Goal: Transaction & Acquisition: Purchase product/service

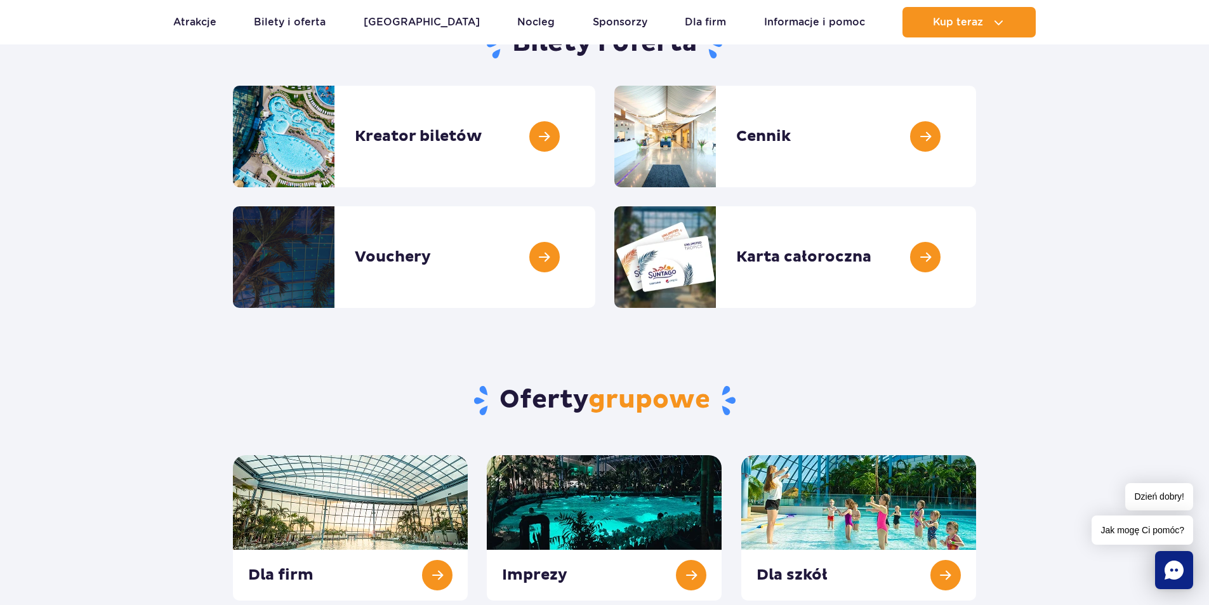
scroll to position [127, 0]
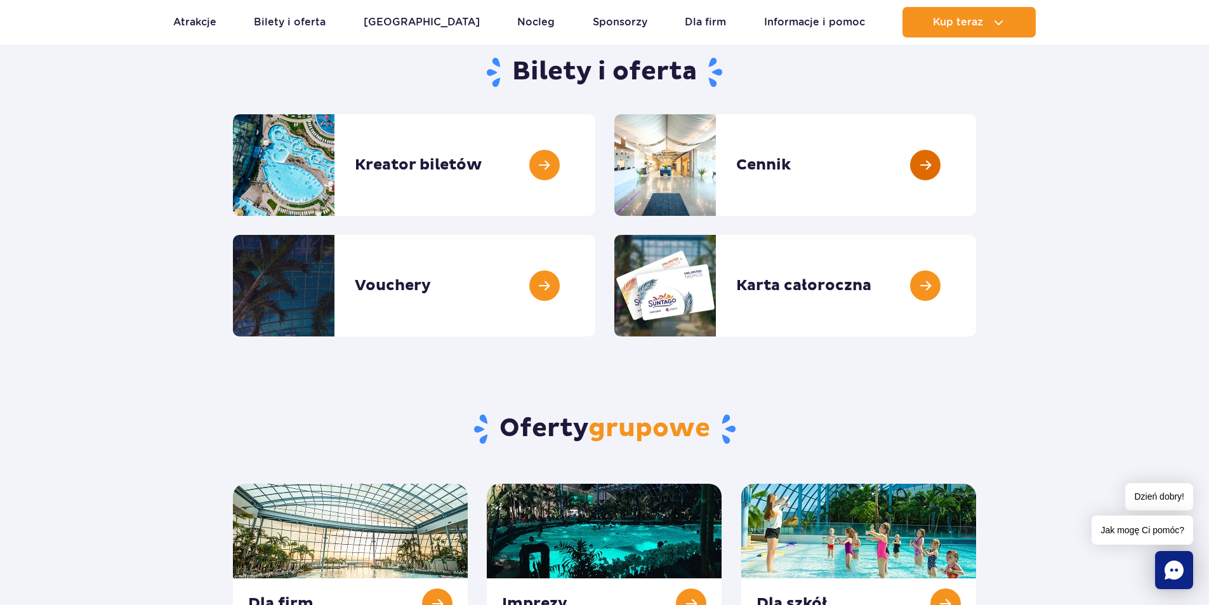
click at [976, 135] on link at bounding box center [976, 165] width 0 height 102
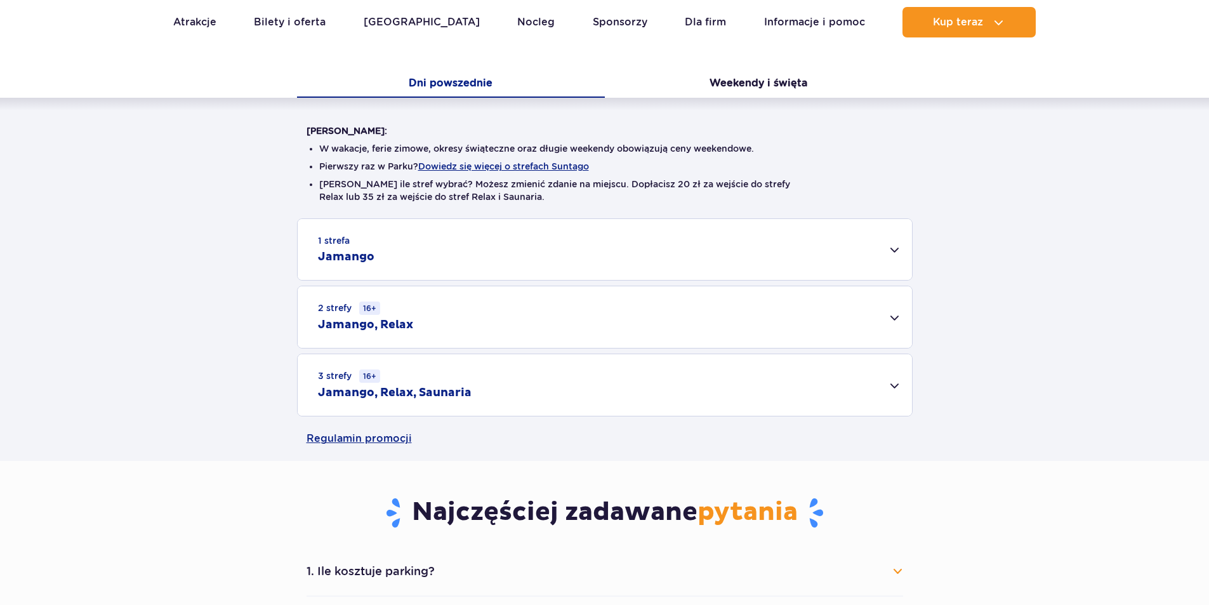
scroll to position [254, 0]
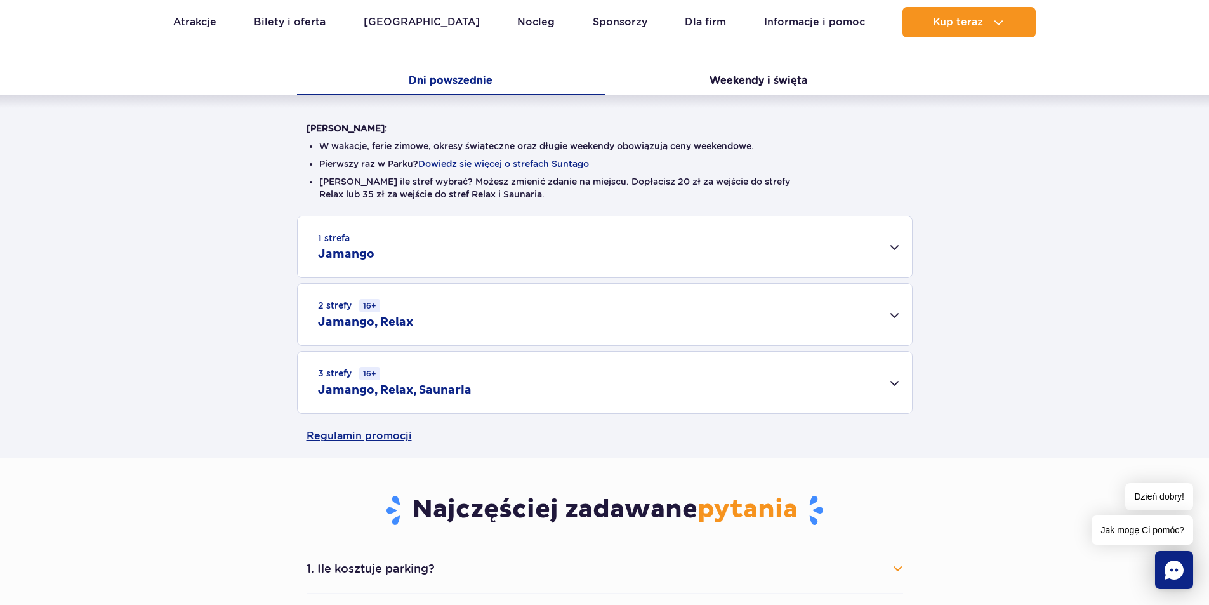
click at [416, 341] on div "2 strefy 16+ Jamango, Relax" at bounding box center [605, 315] width 614 height 62
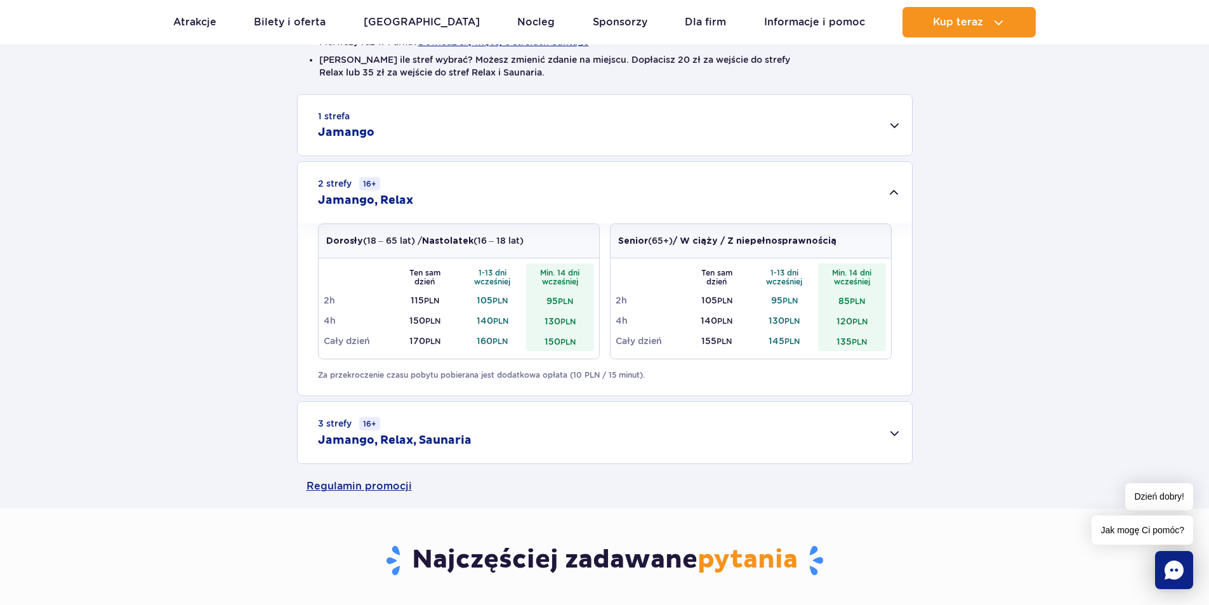
scroll to position [381, 0]
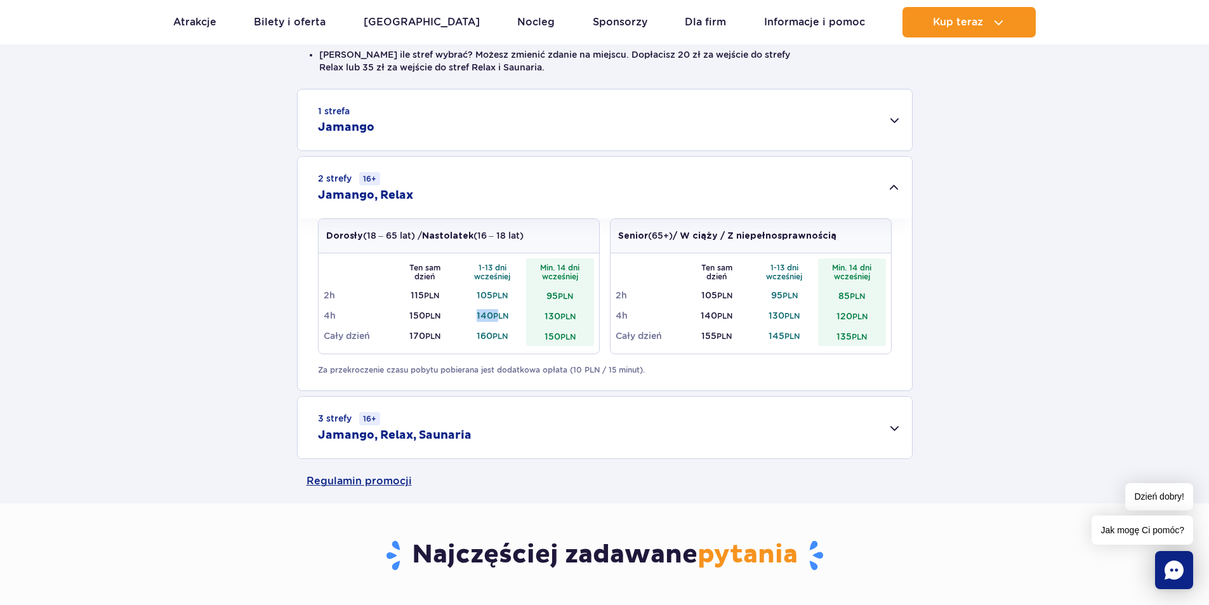
drag, startPoint x: 498, startPoint y: 315, endPoint x: 474, endPoint y: 320, distance: 24.0
click at [474, 320] on td "140 PLN" at bounding box center [493, 315] width 68 height 20
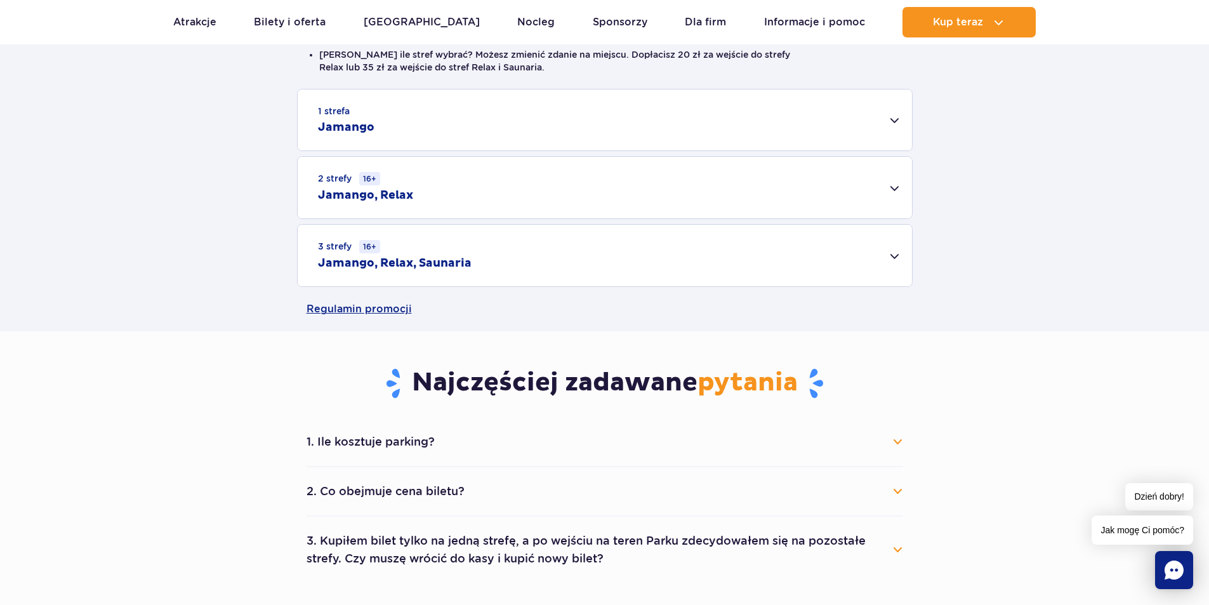
click at [474, 320] on td "140 PLN" at bounding box center [493, 315] width 68 height 20
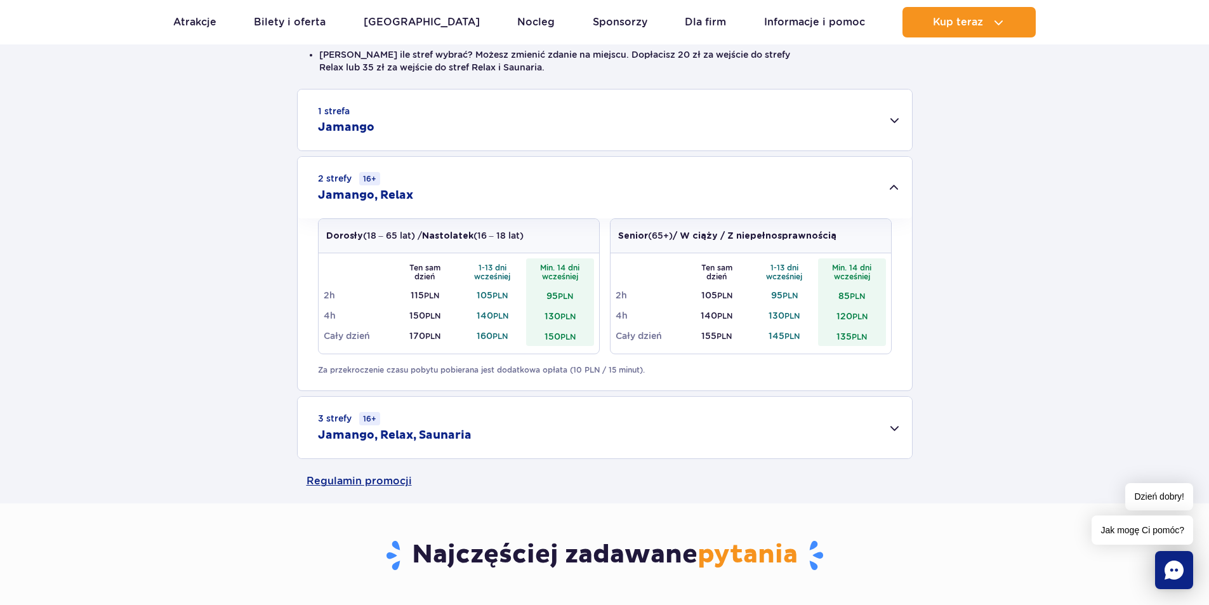
scroll to position [0, 0]
click at [447, 116] on div "1 strefa Jamango" at bounding box center [605, 119] width 614 height 61
